Goal: Use online tool/utility

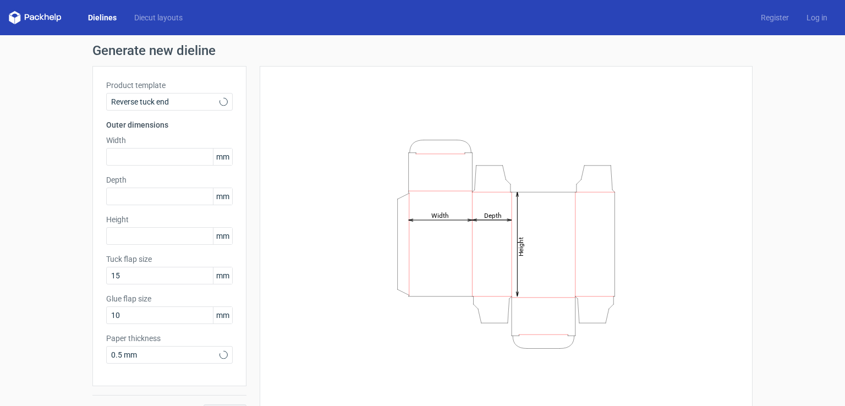
type input "15"
type input "10"
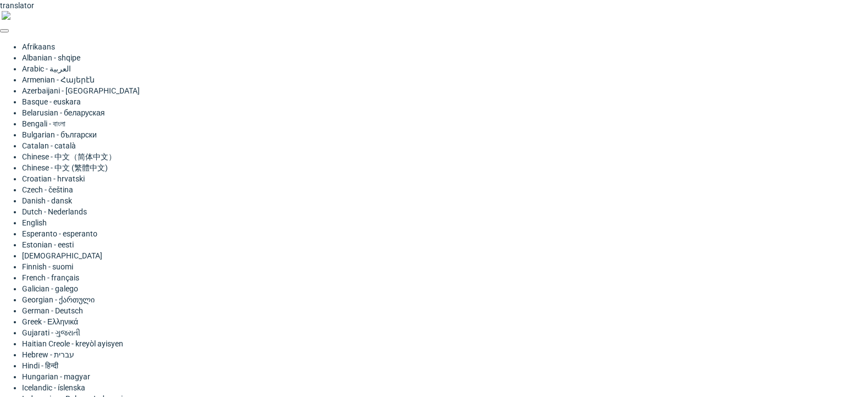
type input "110"
type input "55"
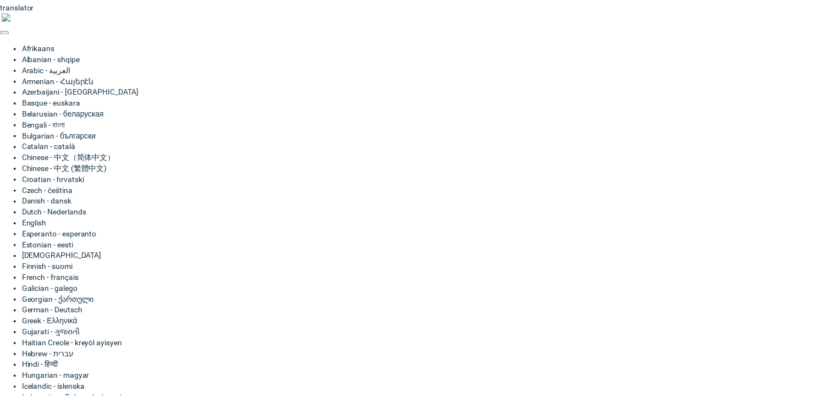
scroll to position [33, 0]
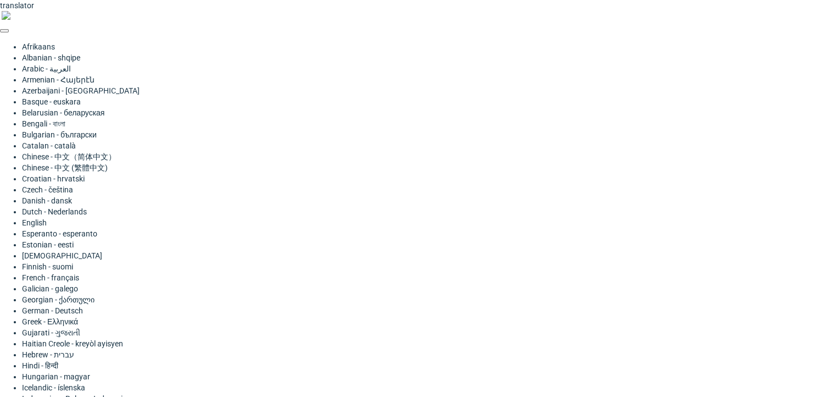
type input "110"
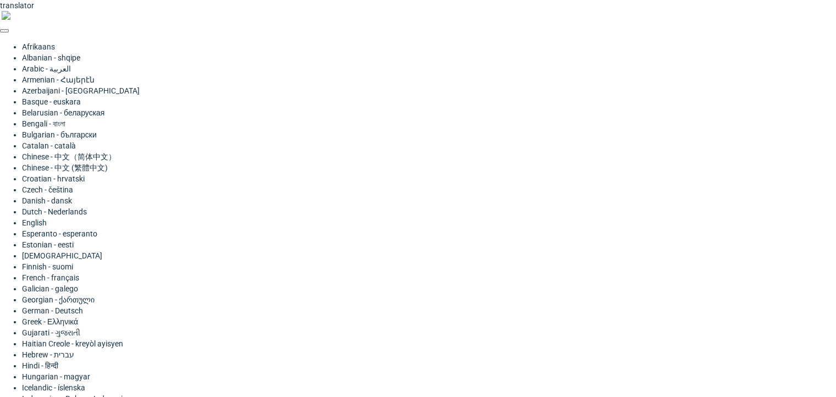
type input "88"
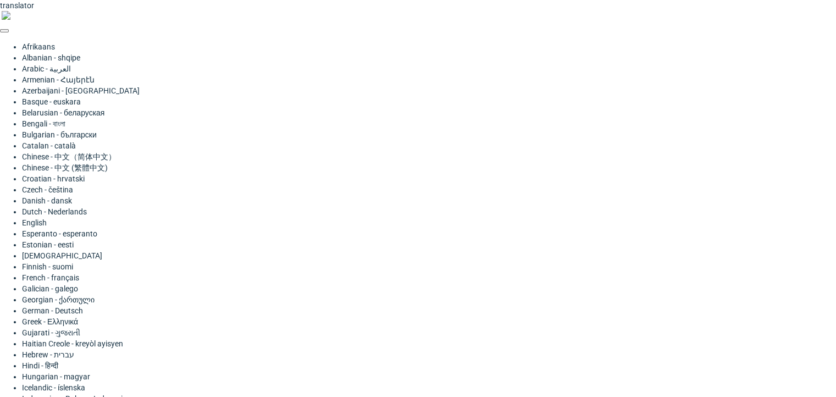
type input "15"
